Goal: Complete application form

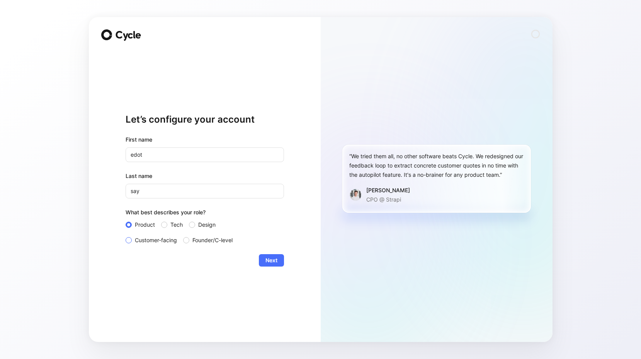
click at [152, 241] on span "Customer-facing" at bounding box center [156, 239] width 42 height 9
click at [126, 235] on input "Customer-facing" at bounding box center [126, 235] width 0 height 0
click at [267, 258] on span "Next" at bounding box center [272, 260] width 12 height 9
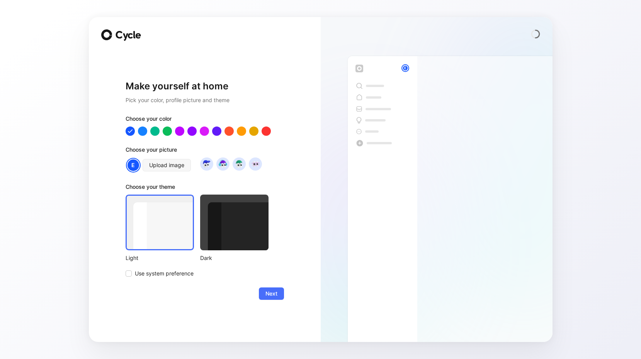
click at [246, 226] on div at bounding box center [234, 222] width 68 height 56
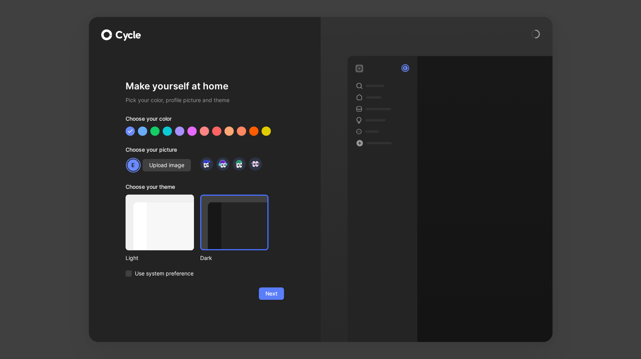
click at [275, 290] on span "Next" at bounding box center [272, 293] width 12 height 9
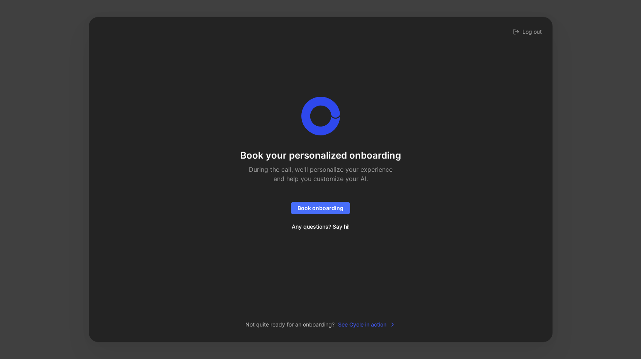
click at [385, 322] on span "See Cycle in action" at bounding box center [367, 324] width 58 height 9
